Goal: Task Accomplishment & Management: Manage account settings

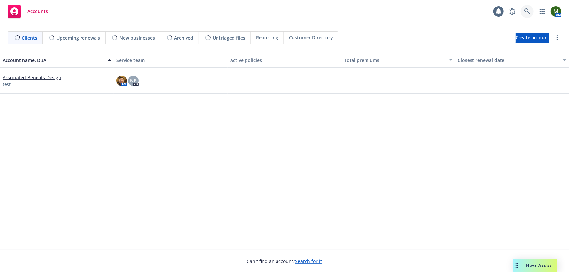
click at [527, 13] on icon at bounding box center [527, 11] width 6 height 6
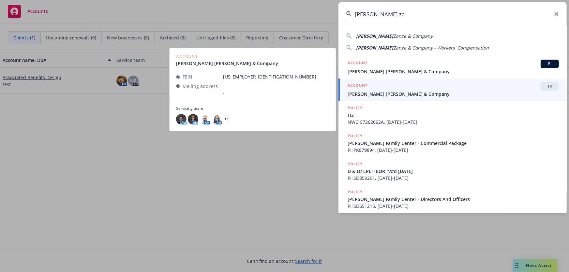
type input "Hamilton za"
click at [386, 94] on span "[PERSON_NAME] [PERSON_NAME] & Company" at bounding box center [453, 94] width 211 height 7
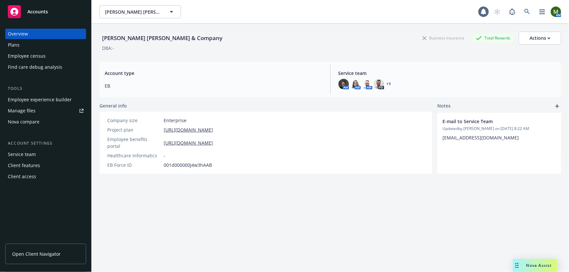
click at [45, 101] on div "Employee experience builder" at bounding box center [40, 100] width 64 height 10
click at [521, 9] on link at bounding box center [527, 11] width 13 height 13
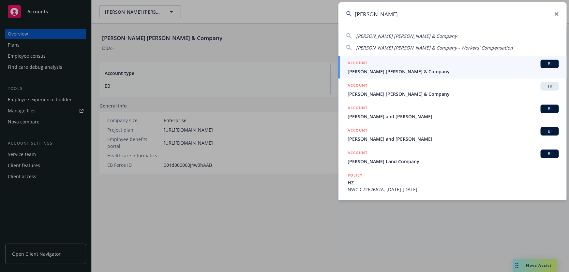
type input "hamilton zan"
click at [446, 69] on span "Hamilton Zanze & Company" at bounding box center [453, 71] width 211 height 7
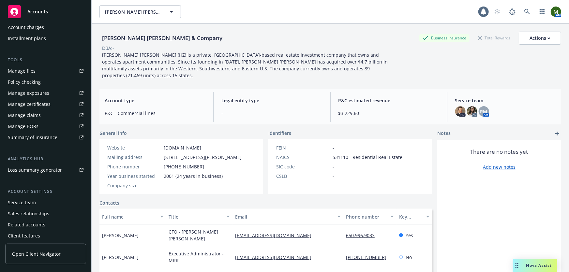
scroll to position [163, 0]
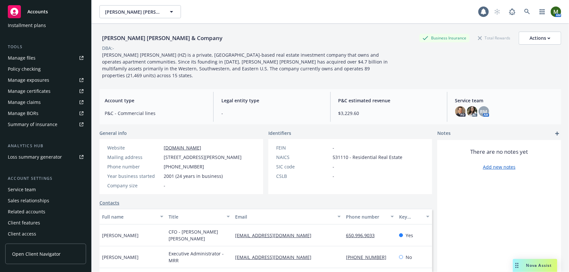
click at [43, 190] on div "Service team" at bounding box center [46, 190] width 76 height 10
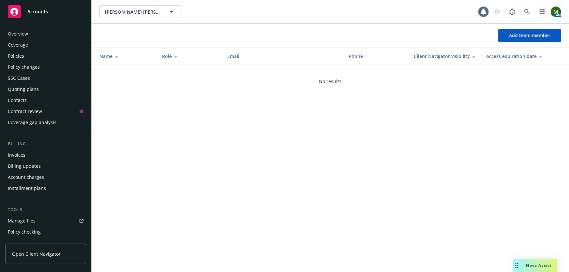
scroll to position [163, 0]
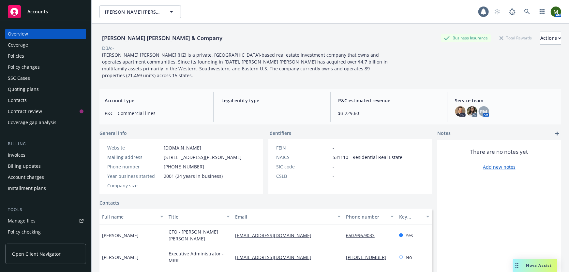
click at [202, 34] on div "Hamilton Zanze & Company Business Insurance Total Rewards Actions" at bounding box center [330, 38] width 462 height 13
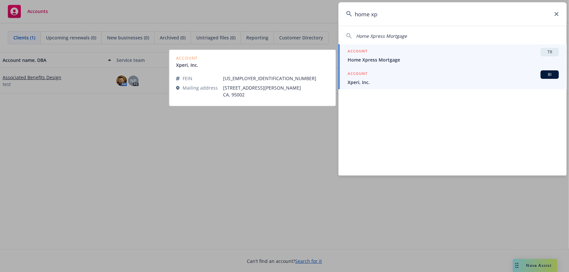
type input "home xp"
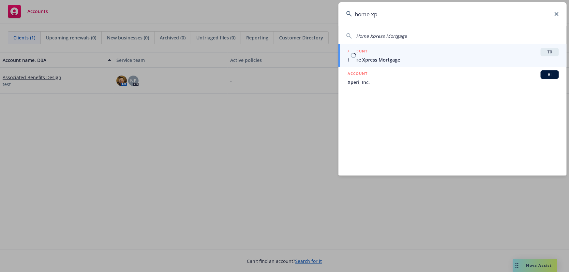
click at [385, 66] on link "ACCOUNT TR Home Xpress Mortgage" at bounding box center [453, 55] width 228 height 23
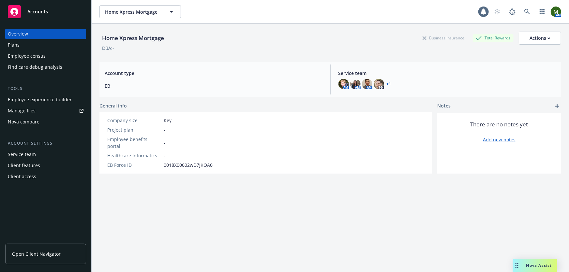
click at [39, 46] on div "Plans" at bounding box center [46, 45] width 76 height 10
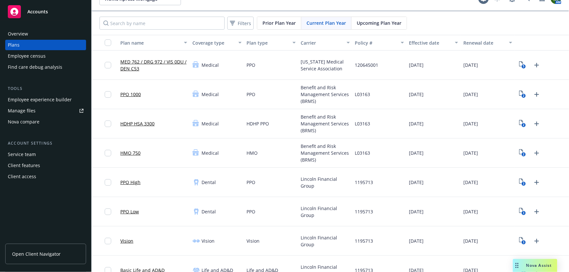
scroll to position [39, 0]
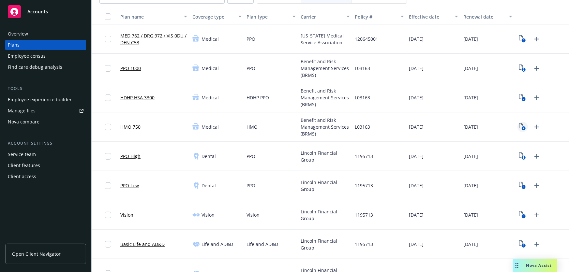
click at [519, 125] on icon "2" at bounding box center [522, 127] width 7 height 8
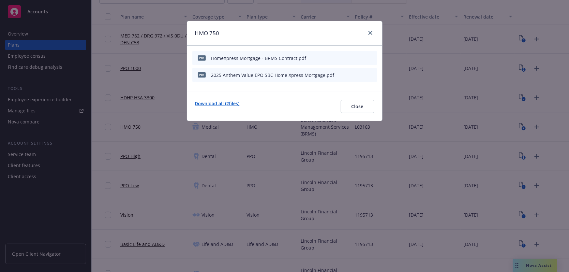
click at [228, 101] on link "Download all ( 2 files)" at bounding box center [217, 106] width 45 height 13
click at [373, 32] on link "close" at bounding box center [371, 33] width 8 height 8
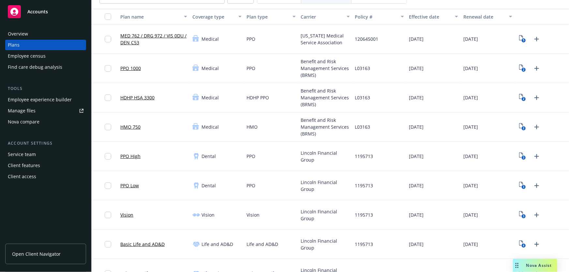
click at [61, 101] on div "Employee experience builder" at bounding box center [40, 100] width 64 height 10
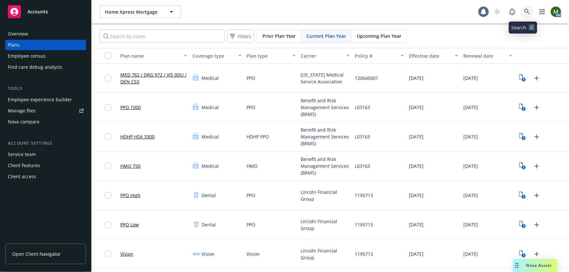
click at [525, 15] on link at bounding box center [527, 11] width 13 height 13
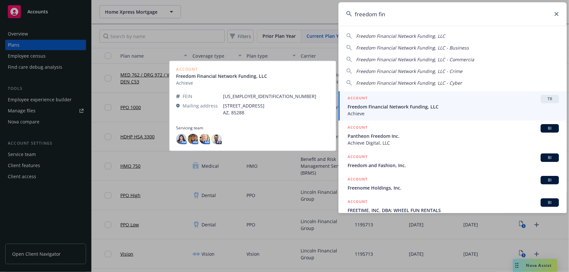
type input "freedom fin"
click at [386, 108] on span "Freedom Financial Network Funding, LLC" at bounding box center [453, 106] width 211 height 7
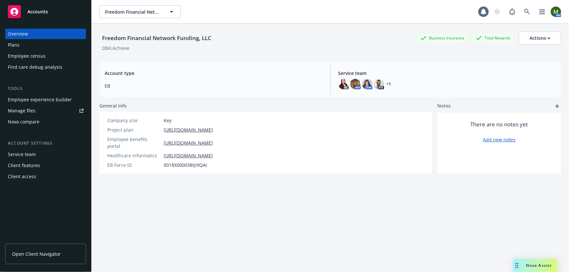
click at [45, 249] on link "Open Client Navigator" at bounding box center [45, 254] width 81 height 21
click at [524, 13] on icon at bounding box center [527, 12] width 6 height 6
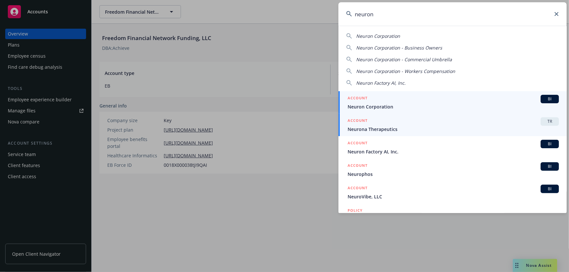
type input "neuron"
click at [389, 128] on span "Neurona Therapeutics" at bounding box center [453, 129] width 211 height 7
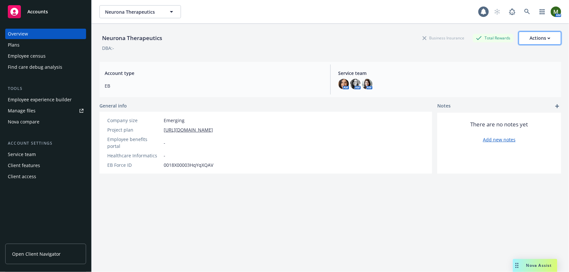
click at [538, 38] on div "Actions" at bounding box center [540, 38] width 21 height 12
click at [523, 52] on link "Edit account summary" at bounding box center [526, 54] width 70 height 13
select select "US"
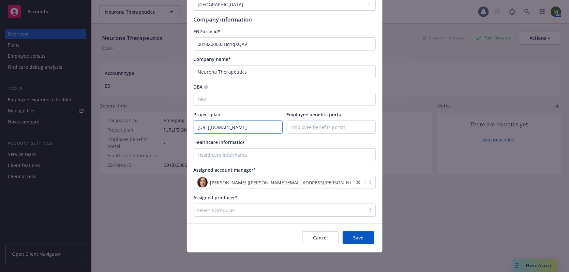
scroll to position [0, 175]
drag, startPoint x: 196, startPoint y: 126, endPoint x: 295, endPoint y: 124, distance: 99.2
click at [295, 124] on div "Project plan https://docs.google.com/spreadsheets/d/1e0PEfwxx-C0Y5goJO4z-QCG9-y…" at bounding box center [285, 122] width 182 height 23
paste input "usp=sharing&ouid=110728512198591573611&rtpof=true&sd=true"
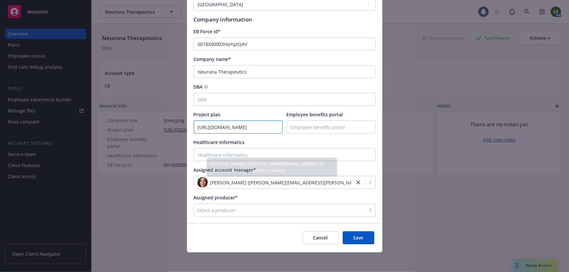
scroll to position [0, 244]
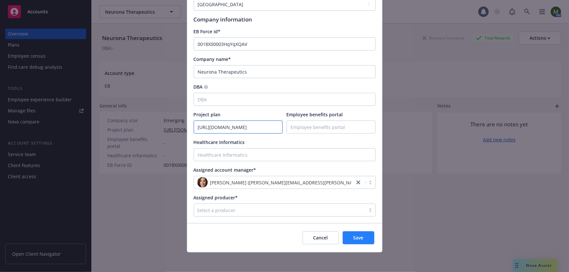
type input "https://docs.google.com/spreadsheets/d/1e0PEfwxx-C0Y5goJO4z-QCG9-yh5rNXq/edit?u…"
click at [360, 238] on span "Save" at bounding box center [359, 238] width 10 height 6
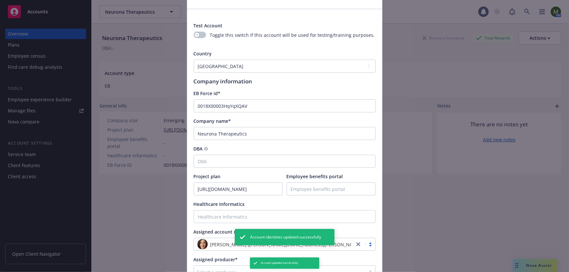
scroll to position [0, 0]
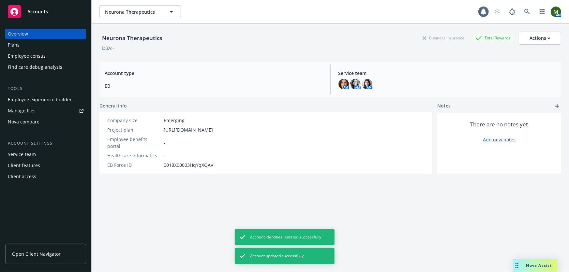
click at [367, 33] on div "Neurona Therapeutics Business Insurance Total Rewards Actions" at bounding box center [330, 38] width 462 height 13
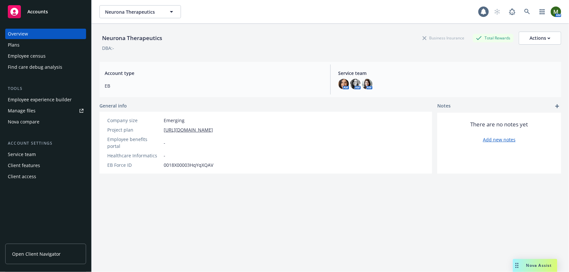
click at [29, 165] on div "Client features" at bounding box center [24, 165] width 32 height 10
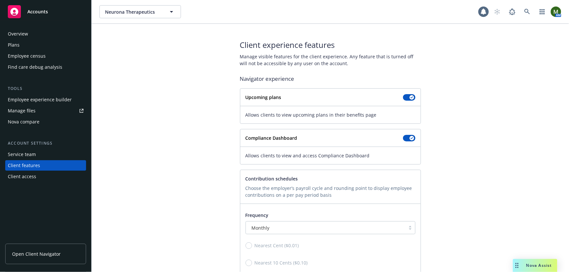
click at [29, 175] on div "Client access" at bounding box center [22, 177] width 28 height 10
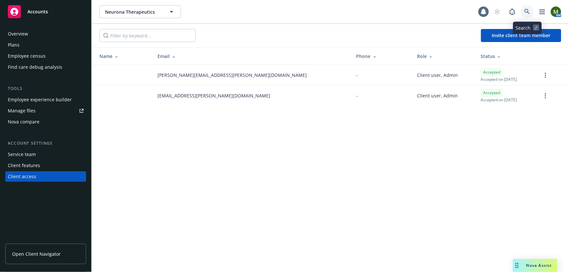
click at [531, 13] on link at bounding box center [527, 11] width 13 height 13
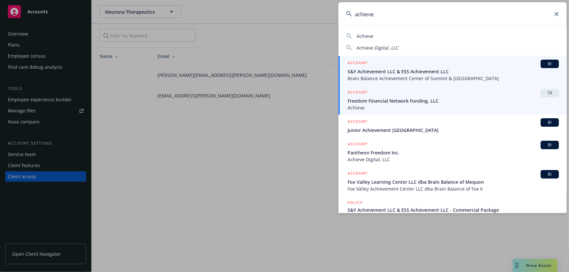
type input "achieve"
click at [409, 103] on span "Freedom Financial Network Funding, LLC" at bounding box center [453, 101] width 211 height 7
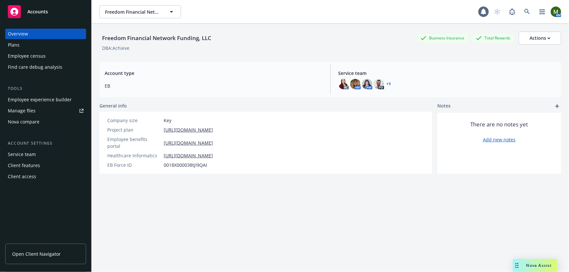
click at [45, 254] on span "Open Client Navigator" at bounding box center [36, 254] width 49 height 7
click at [525, 13] on icon at bounding box center [527, 12] width 6 height 6
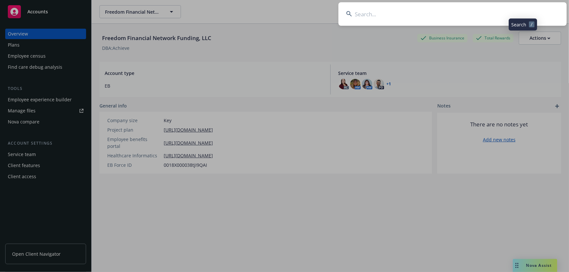
click at [513, 17] on input at bounding box center [453, 13] width 228 height 23
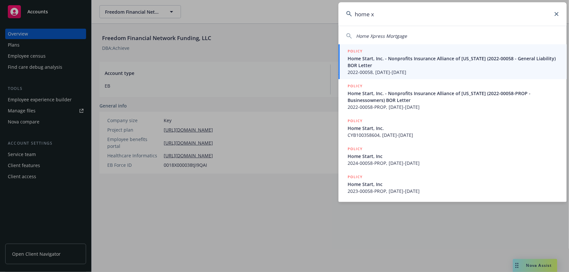
drag, startPoint x: 400, startPoint y: 30, endPoint x: 399, endPoint y: 34, distance: 3.3
click at [400, 32] on div "Home Xpress Mortgage" at bounding box center [453, 34] width 228 height 9
click at [399, 34] on span "Home Xpress Mortgage" at bounding box center [381, 36] width 51 height 6
type input "Home Xpress Mortgage"
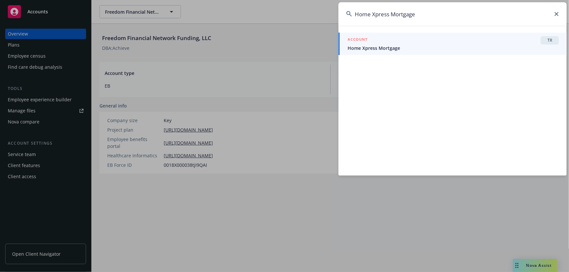
click at [406, 45] on div "ACCOUNT TR Home Xpress Mortgage" at bounding box center [453, 43] width 211 height 15
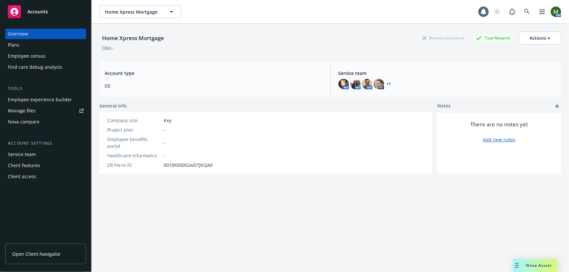
click at [54, 41] on div "Plans" at bounding box center [46, 45] width 76 height 10
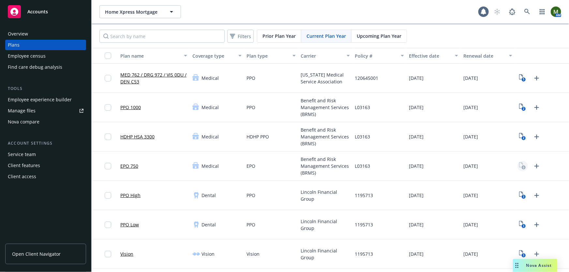
click at [523, 168] on icon "View Plan Documents" at bounding box center [523, 168] width 1 height 2
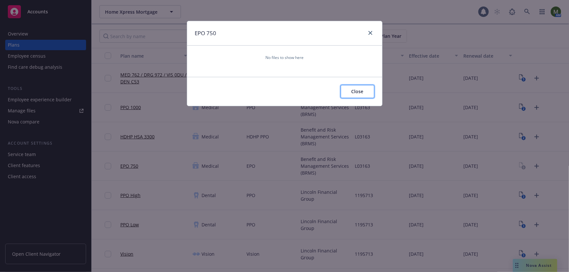
click at [359, 91] on span "Close" at bounding box center [358, 91] width 12 height 6
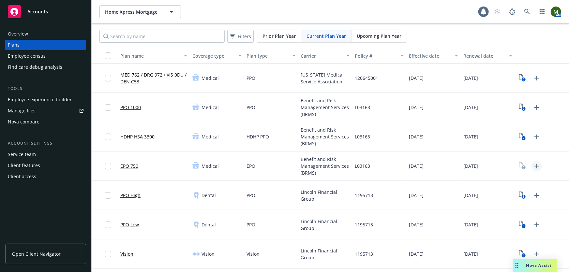
click at [533, 165] on icon "Upload Plan Documents" at bounding box center [537, 166] width 8 height 8
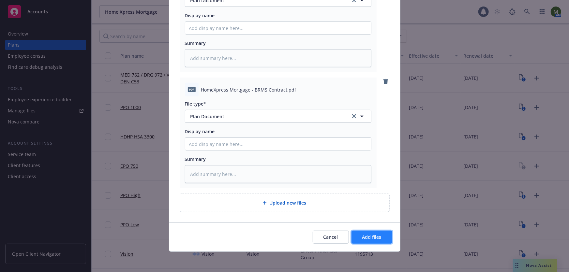
click at [369, 235] on span "Add files" at bounding box center [371, 237] width 19 height 6
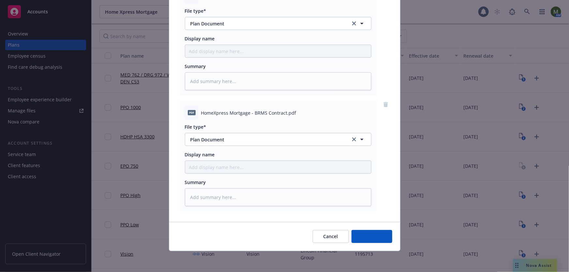
scroll to position [91, 0]
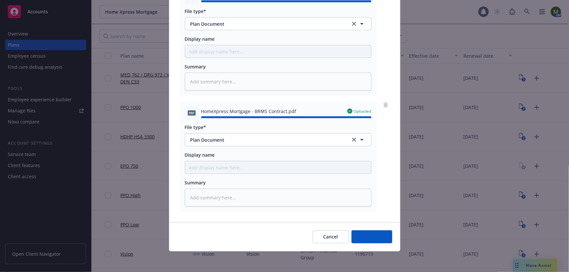
type textarea "x"
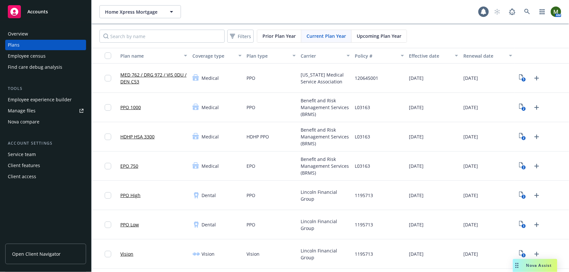
click at [297, 6] on div "Home Xpress Mortgage Home Xpress Mortgage" at bounding box center [288, 11] width 379 height 13
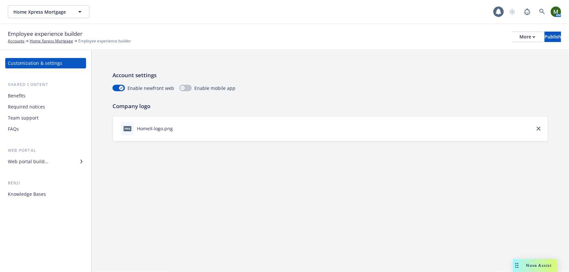
click at [25, 95] on div "Benefits" at bounding box center [17, 96] width 18 height 10
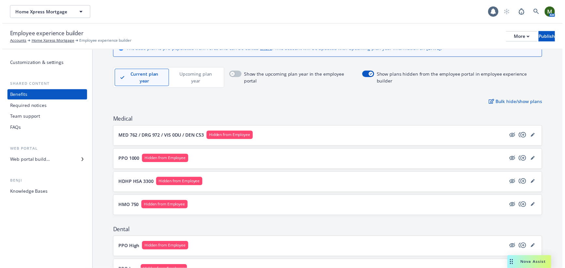
scroll to position [20, 0]
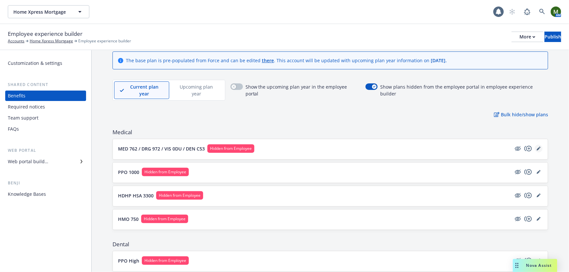
click at [537, 147] on icon "editPencil" at bounding box center [539, 149] width 4 height 4
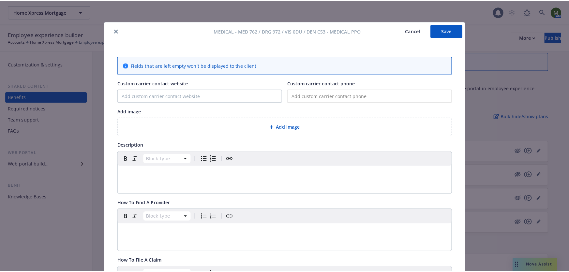
scroll to position [20, 0]
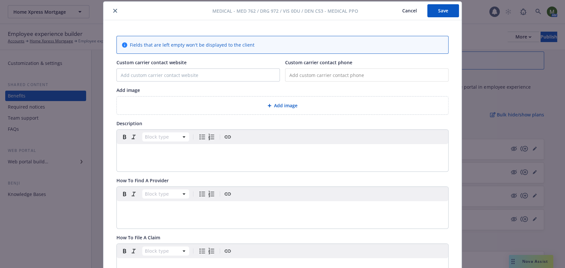
click at [114, 12] on icon "close" at bounding box center [115, 11] width 4 height 4
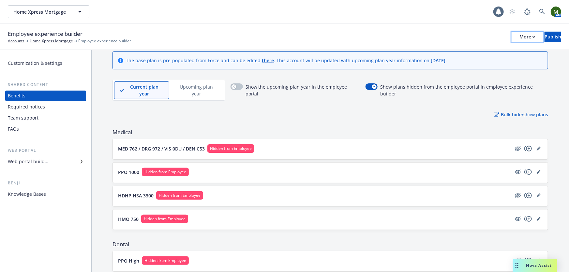
click at [512, 35] on button "More" at bounding box center [528, 37] width 32 height 10
click at [453, 31] on div "Employee experience builder Accounts Home Xpress Mortgage Employee experience b…" at bounding box center [284, 37] width 553 height 14
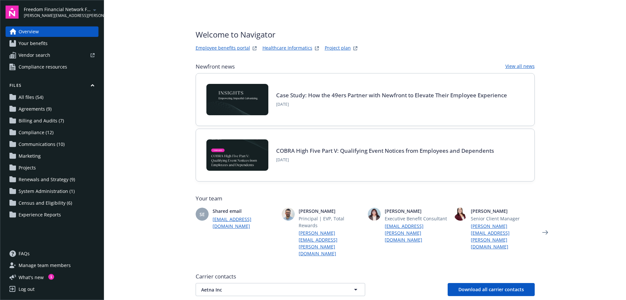
click at [333, 48] on link "Project plan" at bounding box center [338, 48] width 26 height 8
click at [326, 46] on link "Project plan" at bounding box center [338, 48] width 26 height 8
